Goal: Navigation & Orientation: Find specific page/section

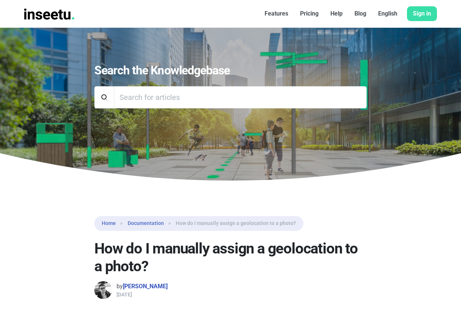
click at [285, 14] on font "Features" at bounding box center [277, 13] width 24 height 7
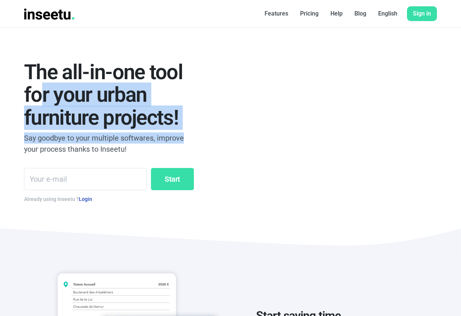
drag, startPoint x: 41, startPoint y: 97, endPoint x: 185, endPoint y: 143, distance: 151.1
click at [185, 143] on div "The all-in-one tool for your urban furniture projects! Say goodbye to your mult…" at bounding box center [109, 127] width 170 height 166
